Goal: Obtain resource: Download file/media

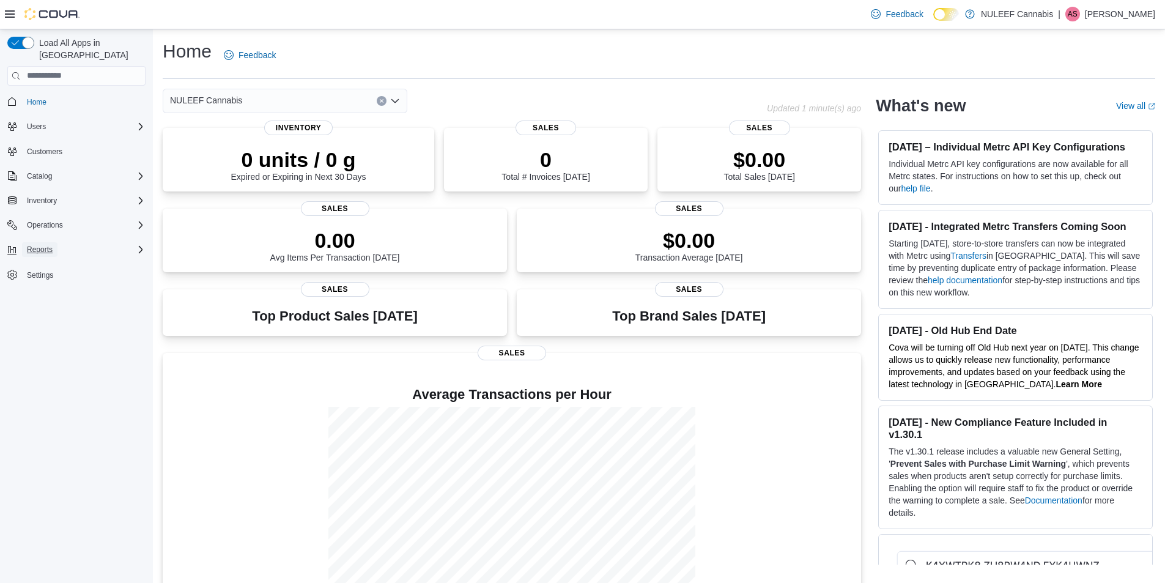
click at [43, 245] on span "Reports" at bounding box center [40, 250] width 26 height 10
click at [40, 296] on span "Reports" at bounding box center [35, 301] width 26 height 10
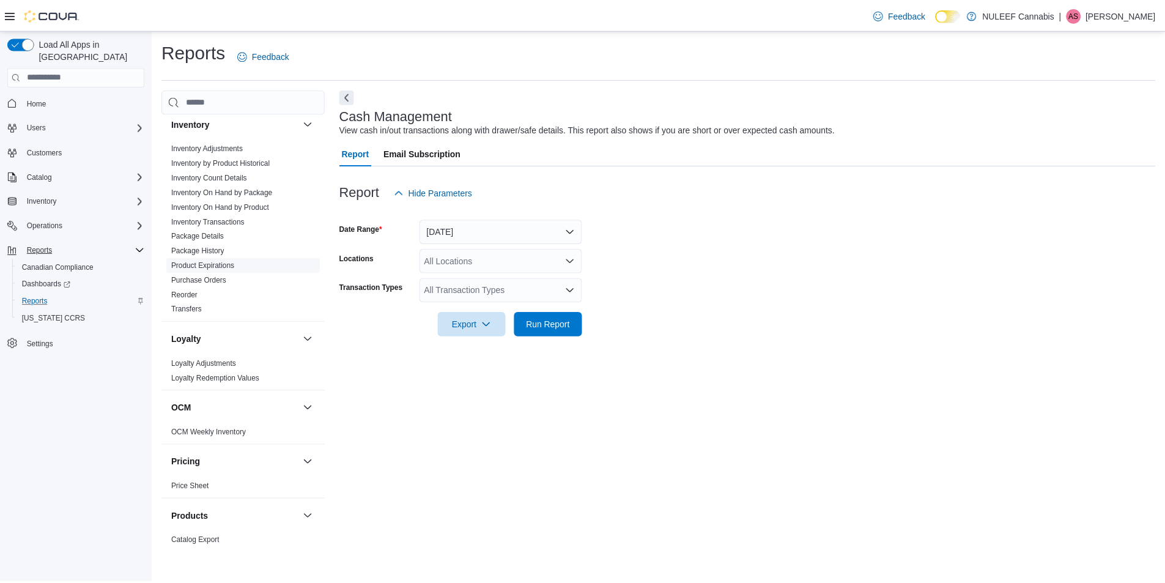
scroll to position [375, 0]
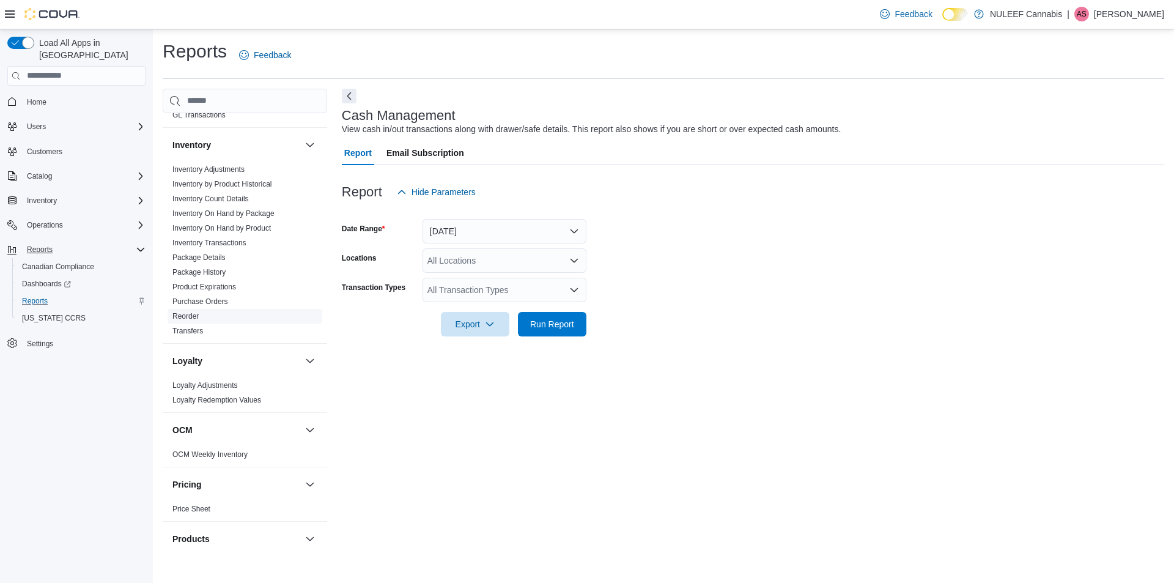
click at [185, 315] on link "Reorder" at bounding box center [185, 316] width 26 height 9
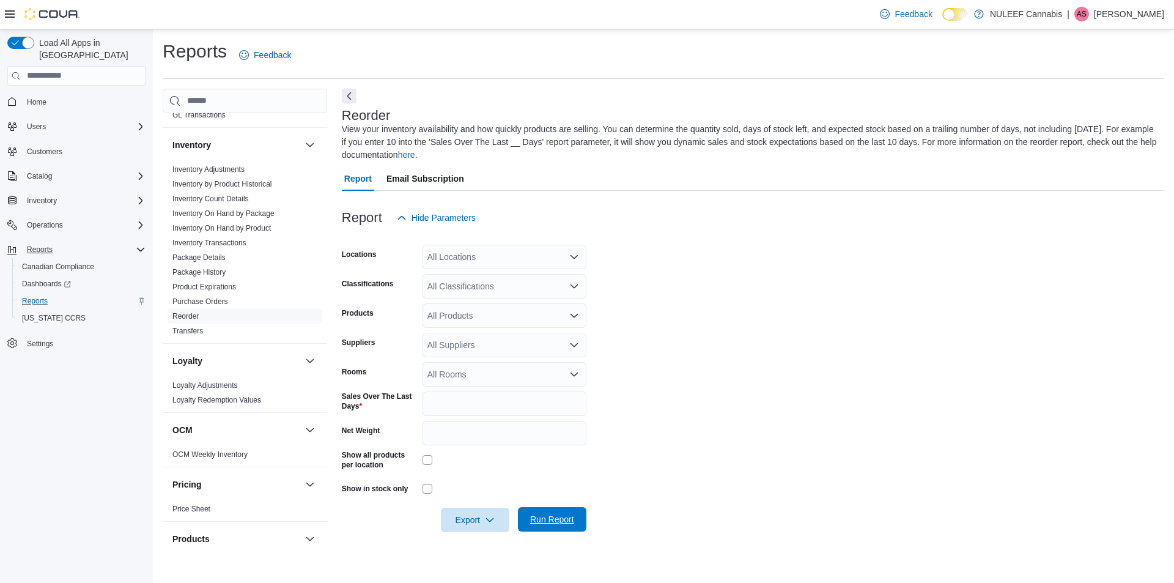
click at [539, 512] on span "Run Report" at bounding box center [552, 519] width 54 height 24
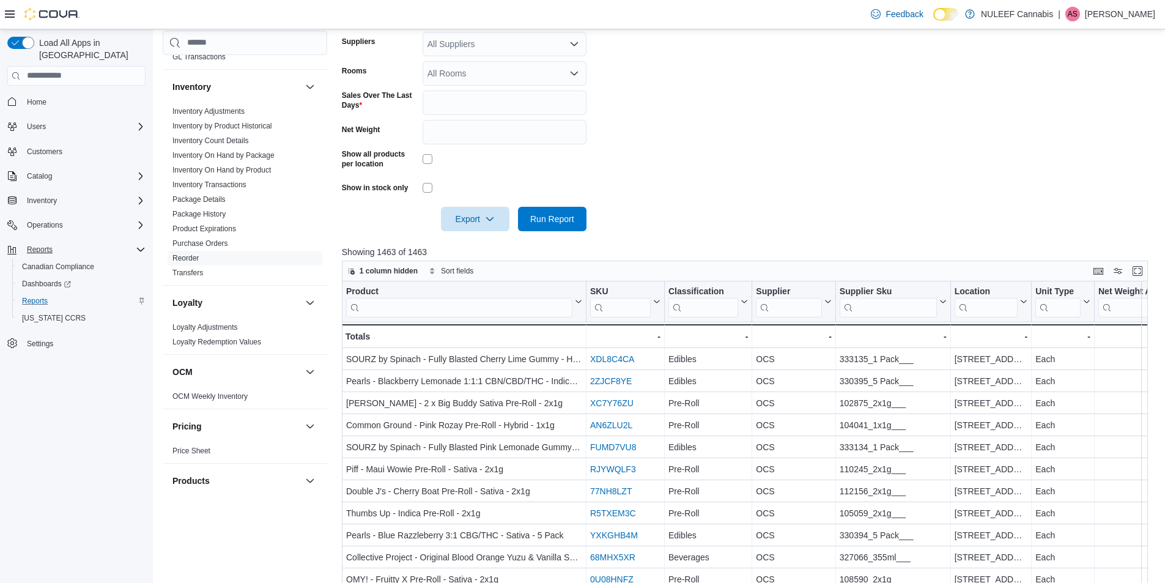
scroll to position [306, 0]
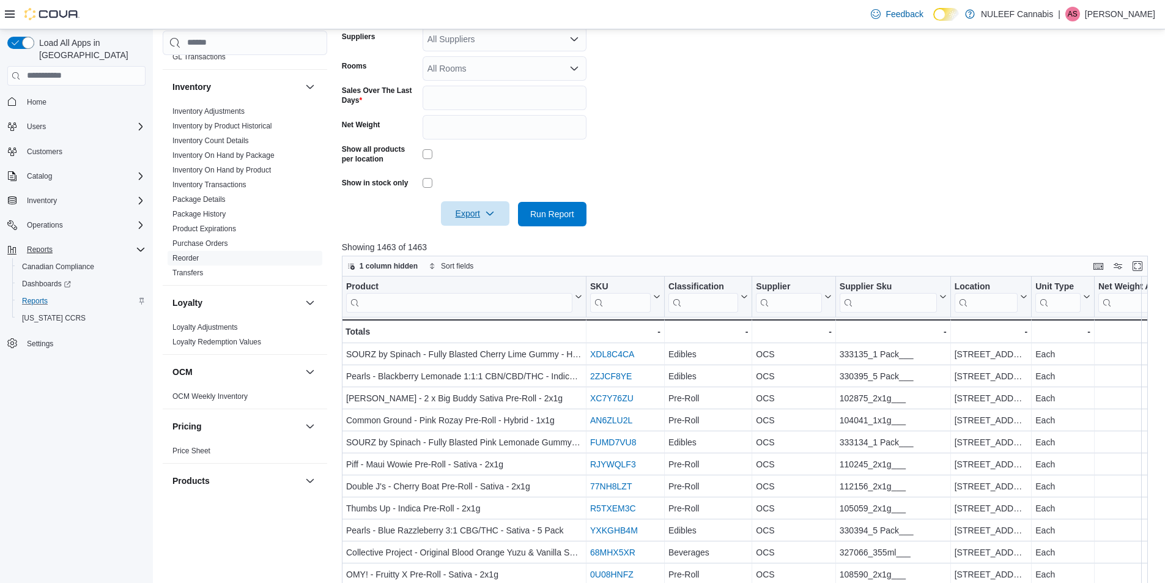
click at [469, 213] on span "Export" at bounding box center [475, 213] width 54 height 24
click at [467, 237] on span "Export to Excel" at bounding box center [475, 238] width 55 height 10
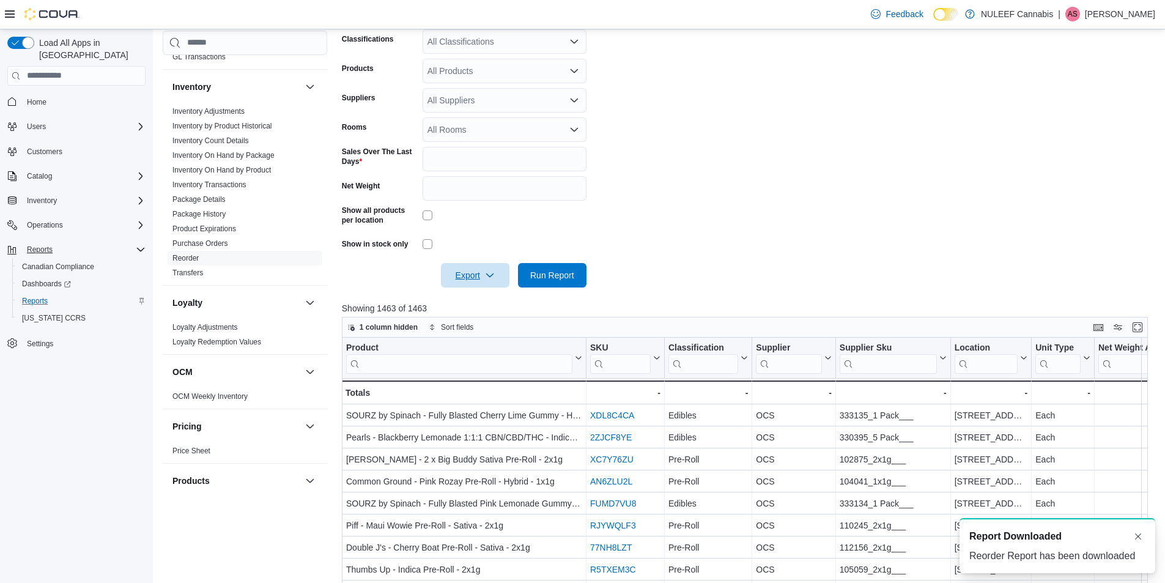
scroll to position [0, 0]
